Goal: Task Accomplishment & Management: Use online tool/utility

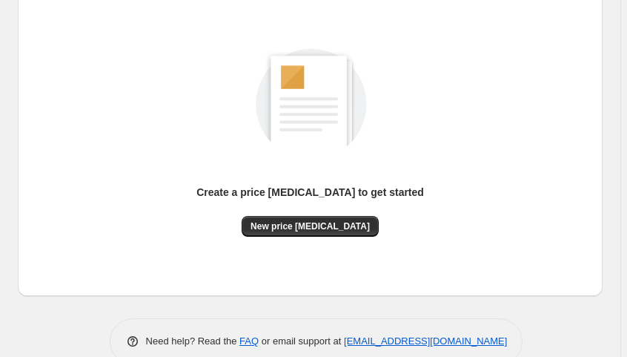
scroll to position [171, 0]
click at [306, 225] on span "New price [MEDICAL_DATA]" at bounding box center [310, 226] width 119 height 12
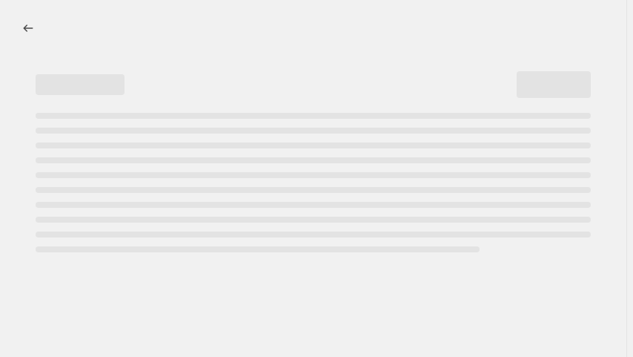
select select "percentage"
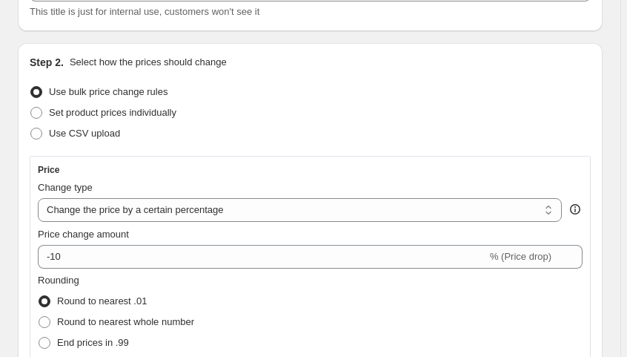
scroll to position [118, 0]
click at [553, 208] on select "Change the price to a certain amount Change the price by a certain amount Chang…" at bounding box center [300, 209] width 524 height 24
click at [38, 197] on select "Change the price to a certain amount Change the price by a certain amount Chang…" at bounding box center [300, 209] width 524 height 24
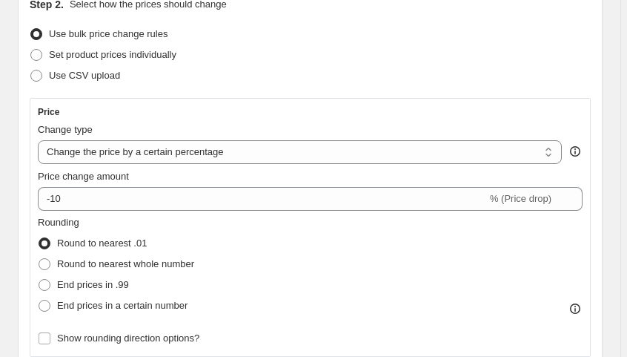
scroll to position [176, 0]
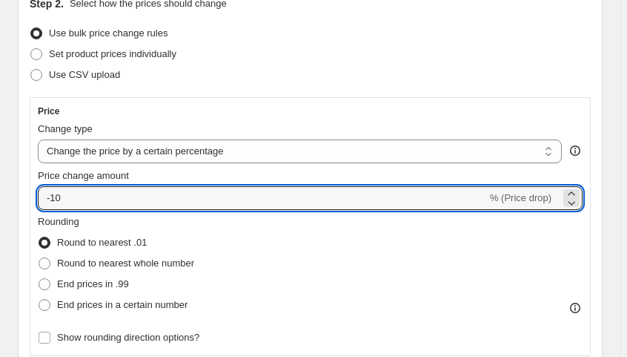
click at [172, 189] on input "-10" at bounding box center [262, 198] width 449 height 24
click at [575, 192] on icon at bounding box center [571, 193] width 7 height 4
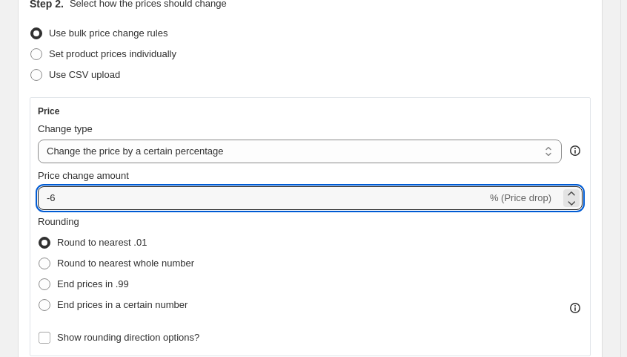
click at [575, 192] on icon at bounding box center [571, 193] width 7 height 4
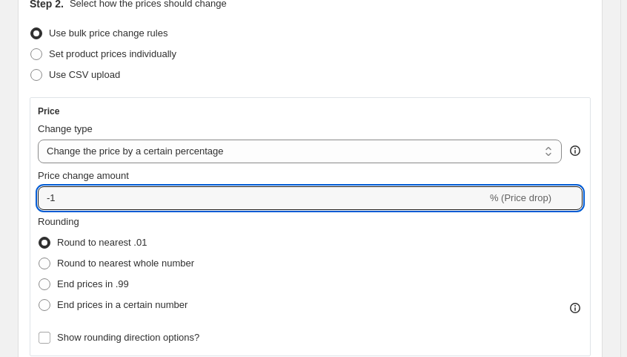
click at [575, 192] on icon at bounding box center [571, 193] width 7 height 4
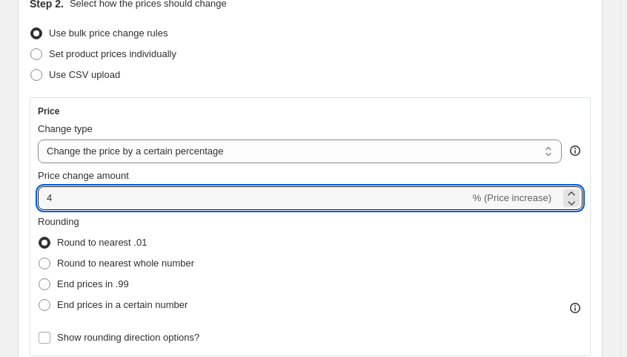
click at [575, 192] on icon at bounding box center [571, 193] width 7 height 4
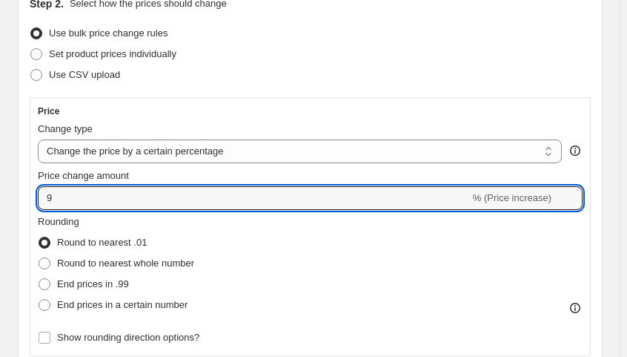
click at [575, 192] on icon at bounding box center [571, 193] width 7 height 4
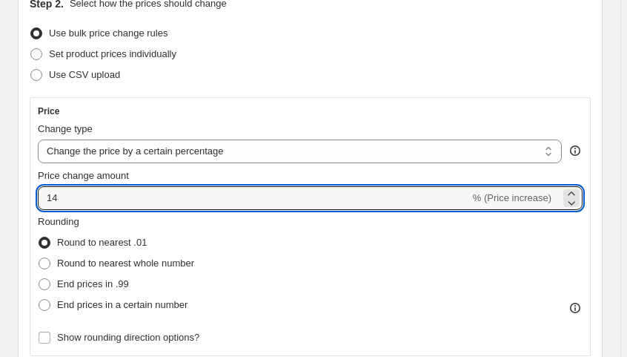
click at [575, 192] on icon at bounding box center [571, 193] width 7 height 4
type input "15"
click at [108, 265] on span "Round to nearest whole number" at bounding box center [125, 262] width 137 height 11
click at [39, 258] on input "Round to nearest whole number" at bounding box center [39, 257] width 1 height 1
radio input "true"
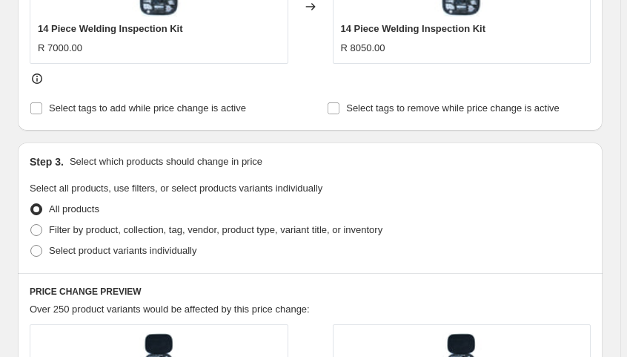
scroll to position [703, 0]
click at [39, 226] on span at bounding box center [36, 230] width 12 height 12
click at [31, 225] on input "Filter by product, collection, tag, vendor, product type, variant title, or inv…" at bounding box center [30, 224] width 1 height 1
radio input "true"
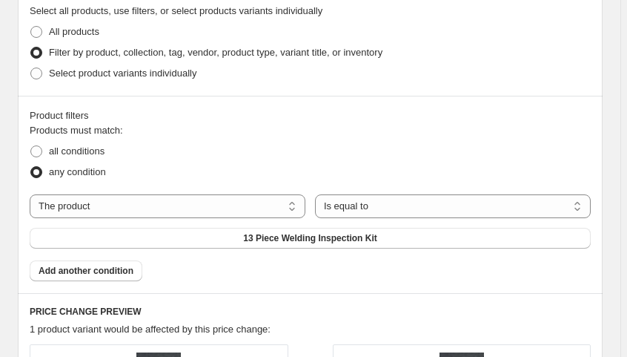
scroll to position [881, 0]
click at [291, 208] on select "The product The product's collection The product's tag The product's vendor The…" at bounding box center [168, 206] width 276 height 24
select select "vendor"
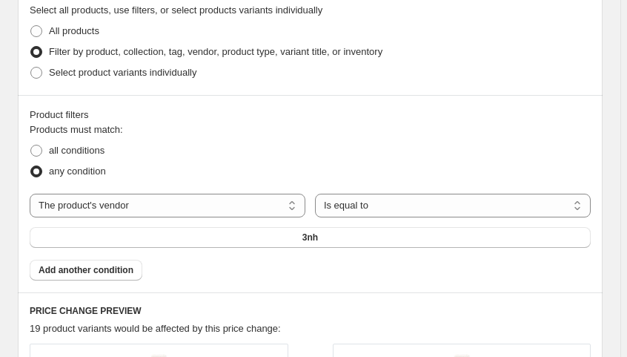
click at [358, 237] on button "3nh" at bounding box center [310, 237] width 561 height 21
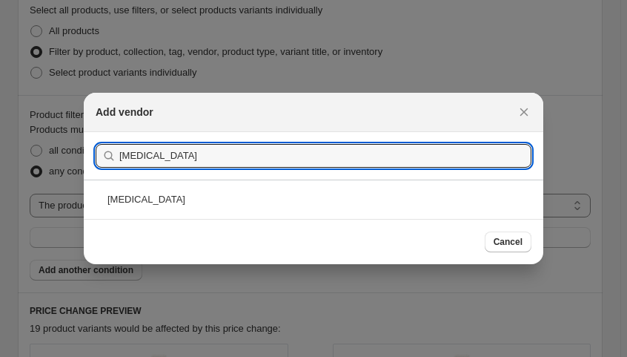
type input "[MEDICAL_DATA]"
click at [185, 196] on div "[MEDICAL_DATA]" at bounding box center [314, 198] width 460 height 39
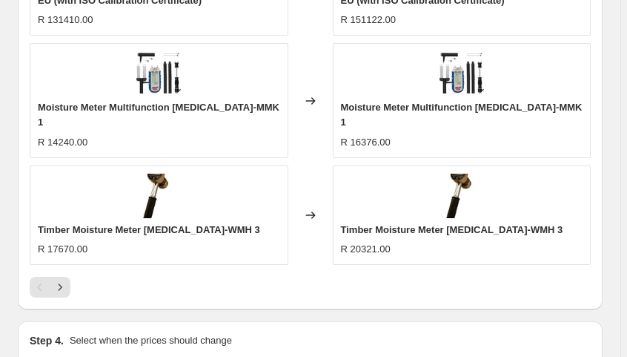
scroll to position [1533, 0]
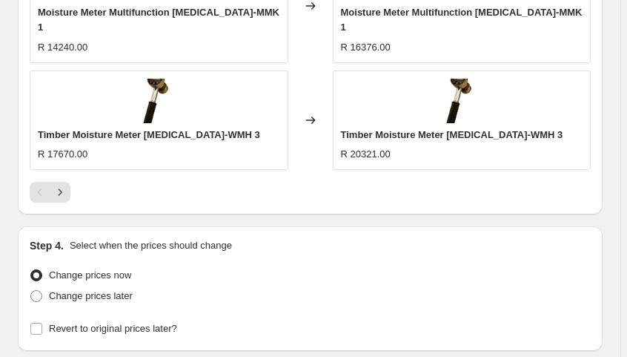
click at [61, 185] on icon "Next" at bounding box center [60, 192] width 15 height 15
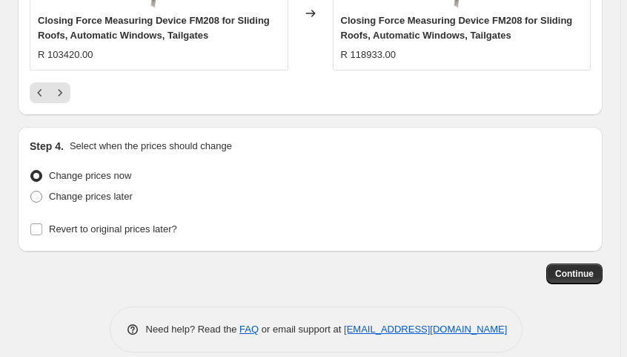
scroll to position [1741, 0]
click at [578, 268] on span "Continue" at bounding box center [575, 274] width 39 height 12
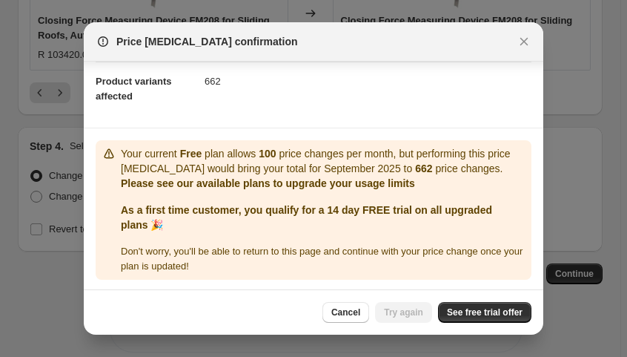
scroll to position [159, 0]
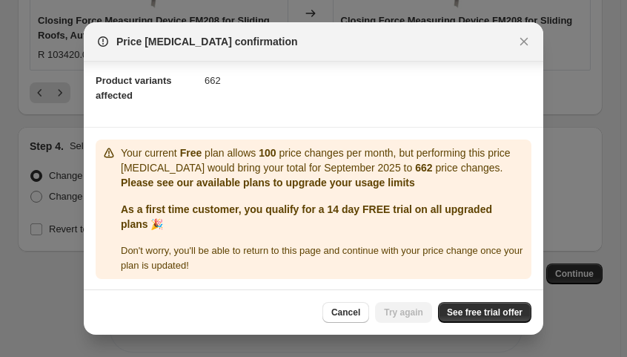
click at [467, 311] on span "See free trial offer" at bounding box center [485, 312] width 76 height 12
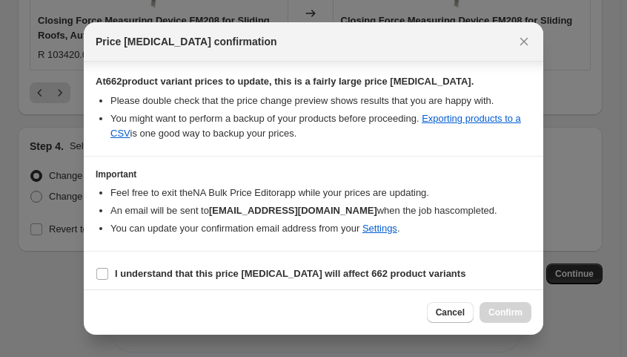
scroll to position [256, 0]
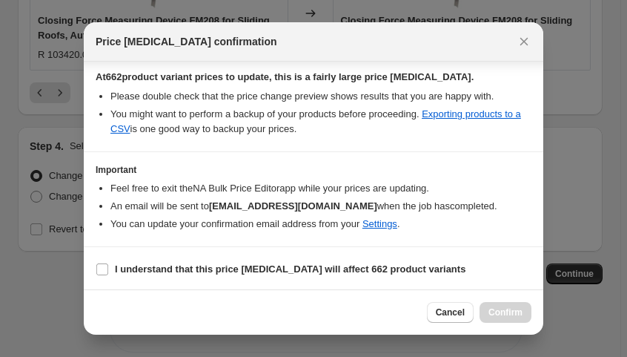
click at [105, 268] on input "I understand that this price [MEDICAL_DATA] will affect 662 product variants" at bounding box center [102, 269] width 12 height 12
checkbox input "true"
click at [504, 312] on span "Confirm" at bounding box center [506, 312] width 34 height 12
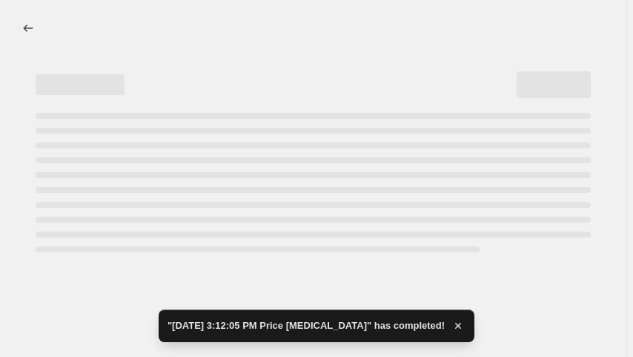
select select "percentage"
select select "vendor"
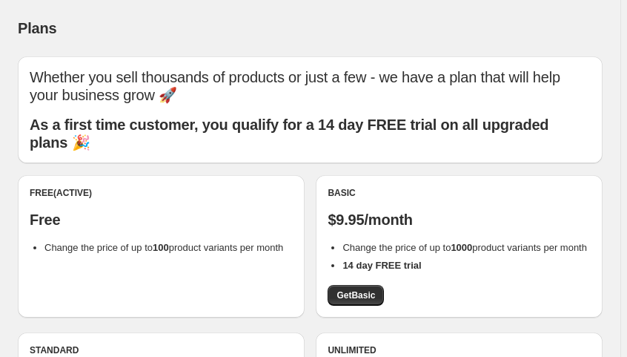
click at [361, 301] on span "Get Basic" at bounding box center [356, 295] width 39 height 12
